Goal: Task Accomplishment & Management: Complete application form

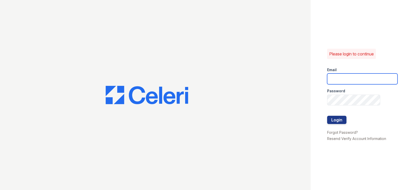
click at [337, 76] on input "email" at bounding box center [362, 78] width 71 height 11
type input "jackiecamuy@gmail.com"
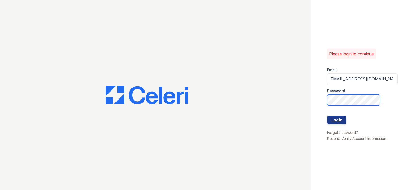
scroll to position [0, 0]
click at [343, 121] on button "Login" at bounding box center [336, 120] width 19 height 8
click at [372, 139] on link "Resend Verify Account Information" at bounding box center [356, 138] width 59 height 4
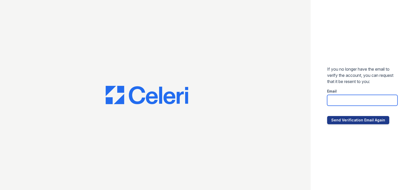
click at [352, 100] on input "email" at bounding box center [362, 100] width 71 height 11
type input "jackiecamuy@gmail.com"
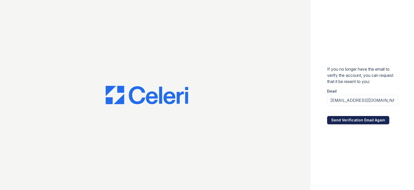
click at [359, 117] on button "Send Verification Email Again" at bounding box center [358, 120] width 62 height 8
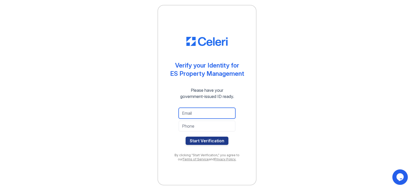
click at [207, 112] on input "email" at bounding box center [206, 113] width 57 height 11
click at [72, 72] on div "Verify your Identity for ES Property Management Please have your government-iss…" at bounding box center [206, 95] width 397 height 190
